Goal: Task Accomplishment & Management: Use online tool/utility

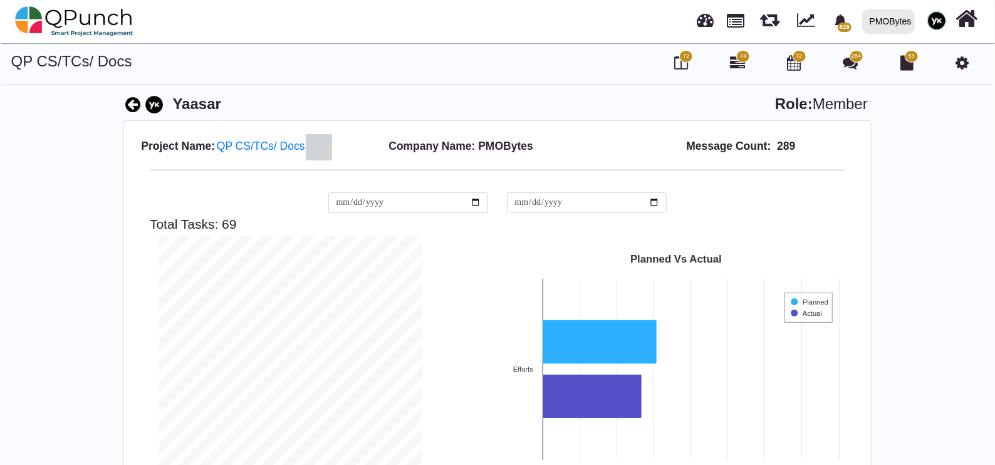
scroll to position [263, 281]
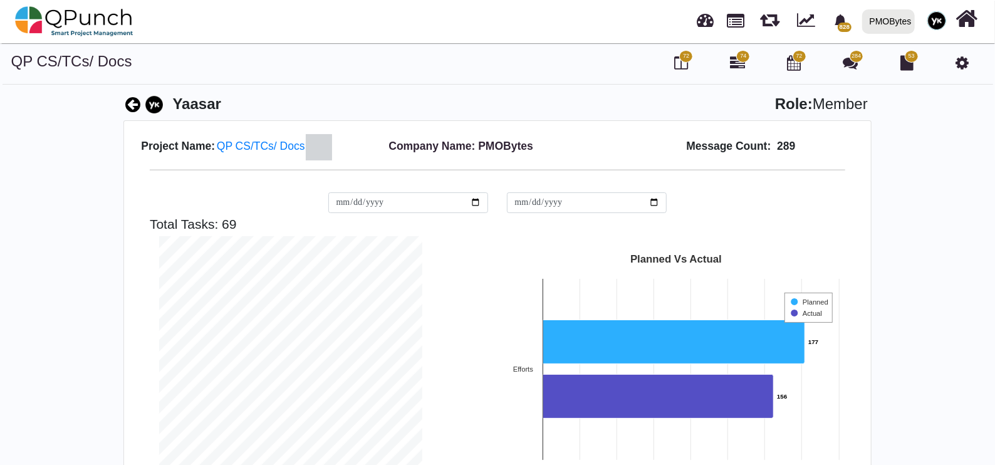
drag, startPoint x: 887, startPoint y: 21, endPoint x: 902, endPoint y: 81, distance: 62.8
click at [941, 27] on img at bounding box center [936, 20] width 19 height 19
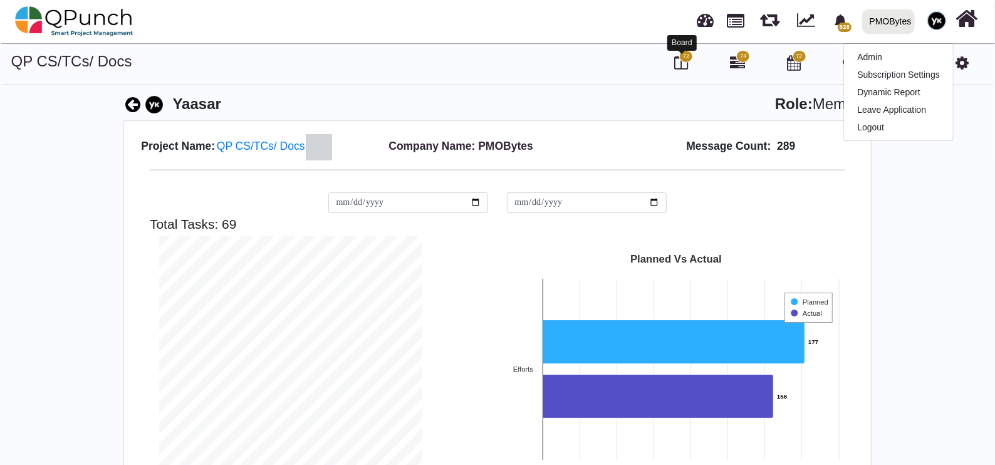
click at [683, 62] on icon at bounding box center [681, 62] width 14 height 15
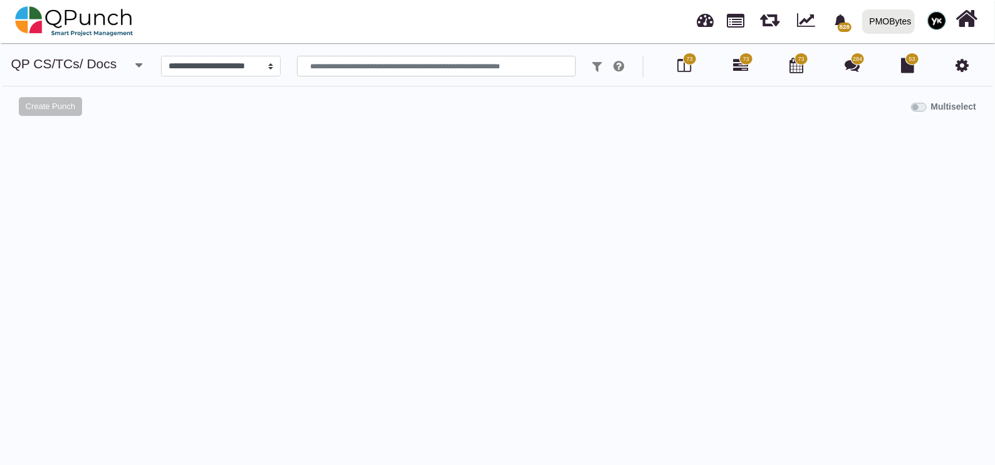
select select "*****"
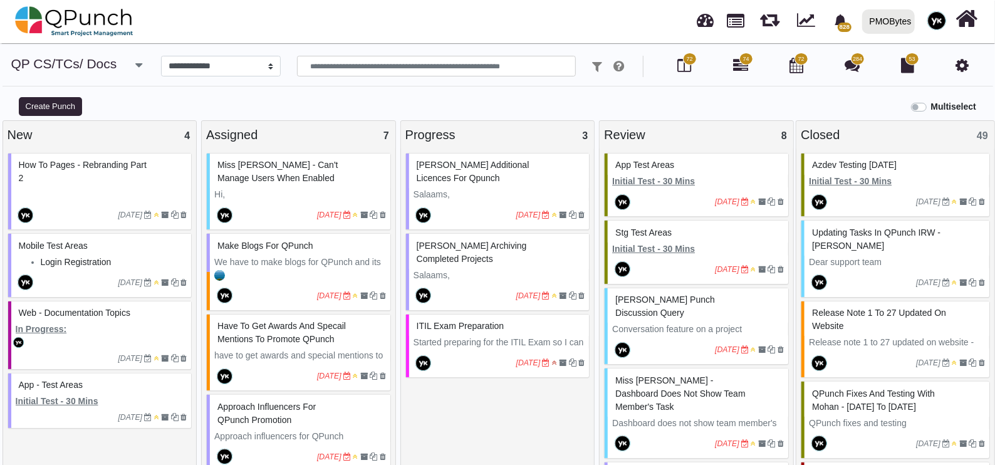
click at [690, 182] on u "Initial Test - 30 Mins" at bounding box center [653, 181] width 83 height 10
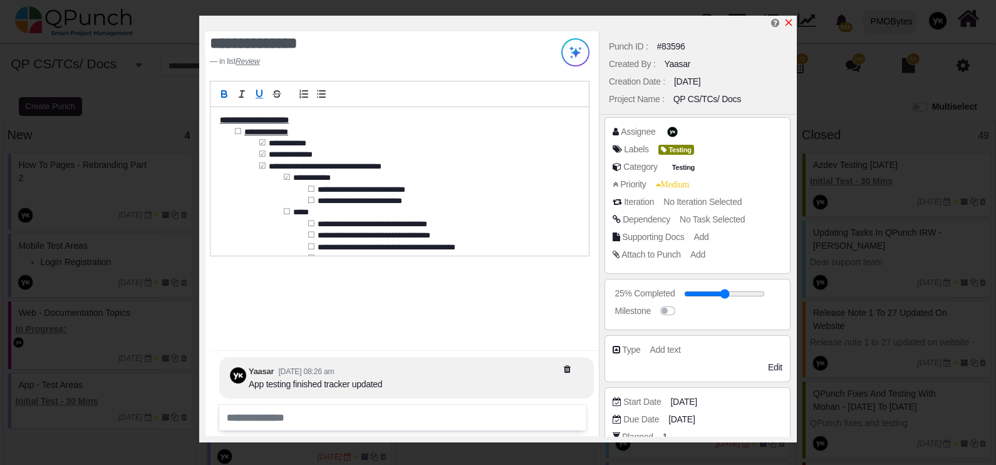
click at [790, 21] on icon "x" at bounding box center [789, 22] width 7 height 7
